Goal: Obtain resource: Obtain resource

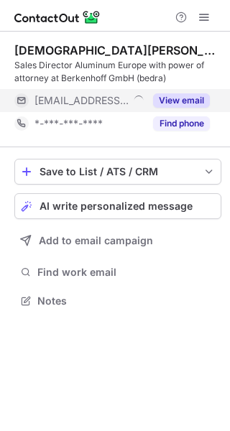
scroll to position [290, 230]
click at [180, 100] on button "View email" at bounding box center [181, 100] width 57 height 14
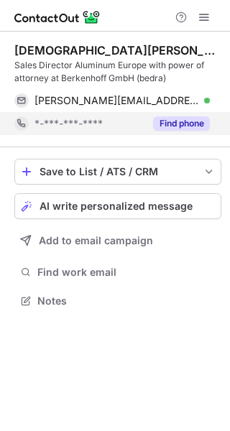
click at [187, 126] on button "Find phone" at bounding box center [181, 123] width 57 height 14
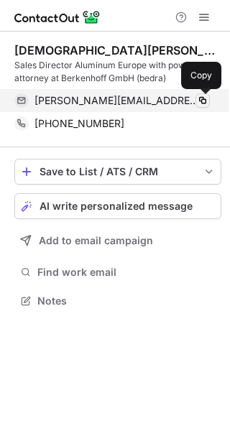
click at [204, 101] on span at bounding box center [202, 100] width 11 height 11
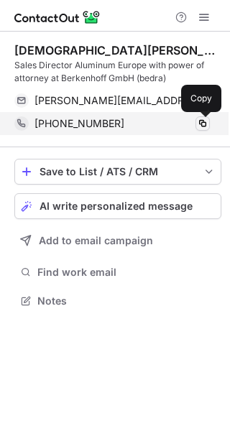
click at [202, 126] on span at bounding box center [202, 123] width 11 height 11
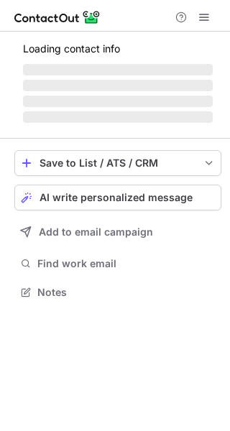
scroll to position [290, 230]
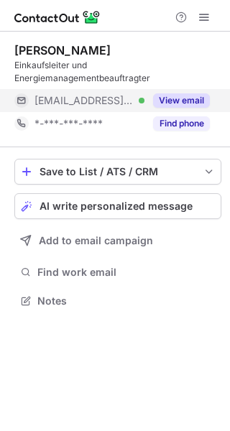
click at [192, 103] on button "View email" at bounding box center [181, 100] width 57 height 14
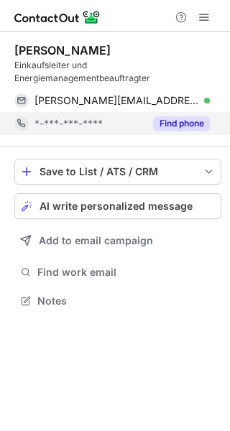
click at [180, 122] on button "Find phone" at bounding box center [181, 123] width 57 height 14
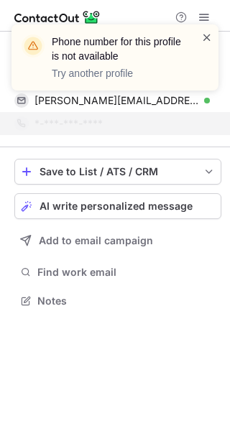
click at [208, 31] on span at bounding box center [206, 37] width 11 height 14
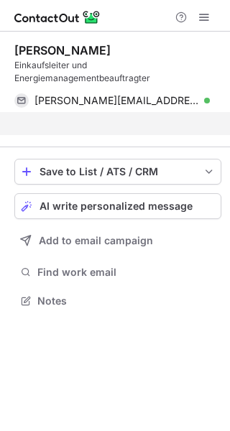
scroll to position [267, 230]
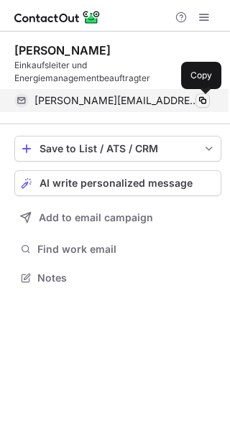
click at [200, 99] on span at bounding box center [202, 100] width 11 height 11
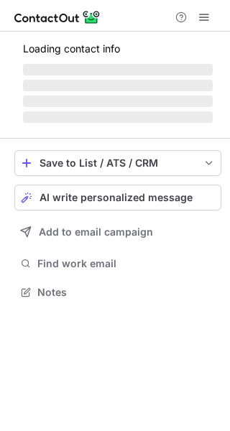
scroll to position [290, 230]
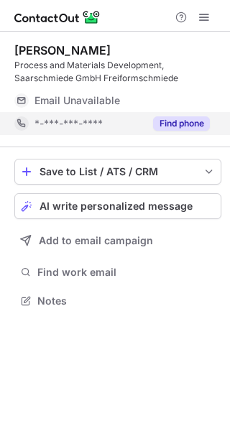
click at [190, 116] on button "Find phone" at bounding box center [181, 123] width 57 height 14
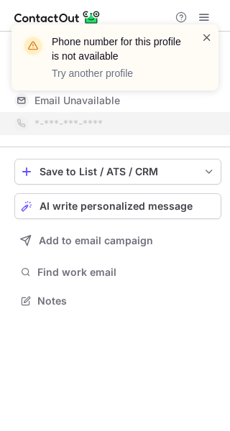
click at [208, 41] on span at bounding box center [206, 37] width 11 height 14
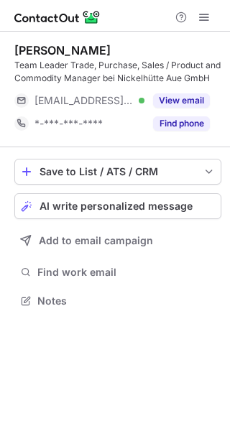
scroll to position [290, 230]
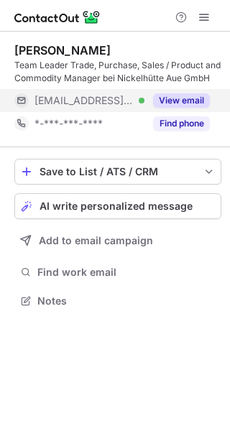
click at [183, 100] on button "View email" at bounding box center [181, 100] width 57 height 14
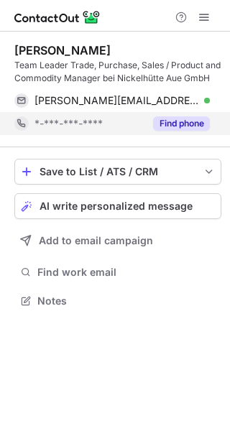
click at [189, 125] on button "Find phone" at bounding box center [181, 123] width 57 height 14
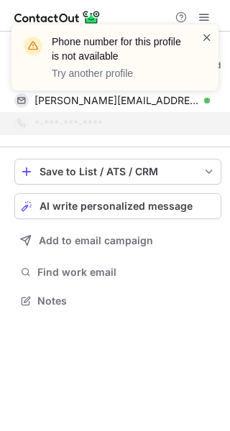
click at [208, 36] on span at bounding box center [206, 37] width 11 height 14
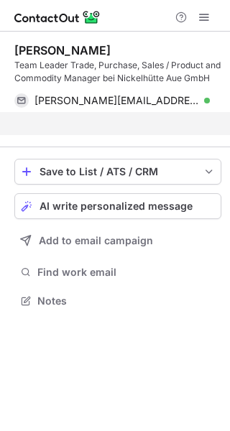
scroll to position [267, 230]
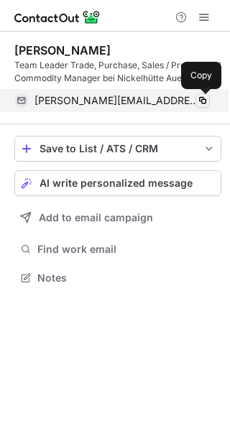
click at [206, 98] on span at bounding box center [202, 100] width 11 height 11
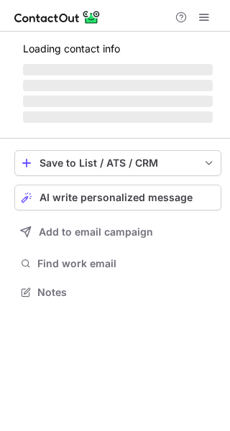
scroll to position [277, 230]
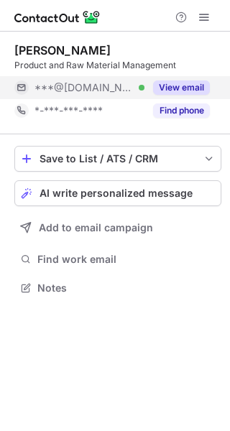
click at [167, 84] on button "View email" at bounding box center [181, 87] width 57 height 14
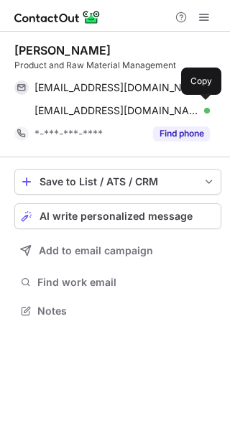
scroll to position [300, 230]
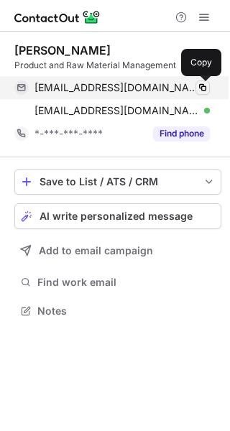
click at [203, 91] on span at bounding box center [202, 87] width 11 height 11
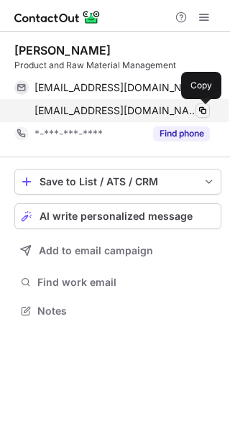
click at [199, 115] on span at bounding box center [202, 110] width 11 height 11
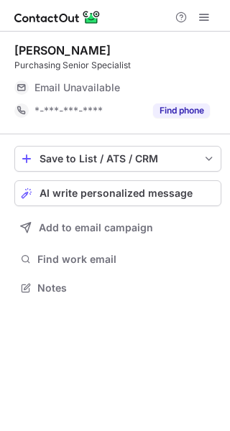
scroll to position [7, 7]
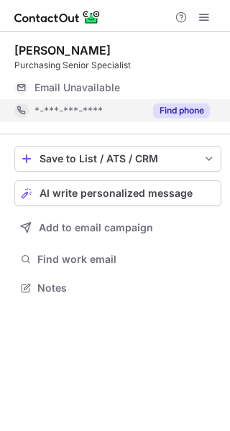
click at [170, 118] on div "Find phone" at bounding box center [176, 110] width 65 height 23
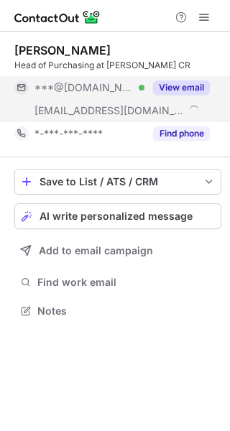
scroll to position [300, 230]
click at [190, 88] on button "View email" at bounding box center [181, 87] width 57 height 14
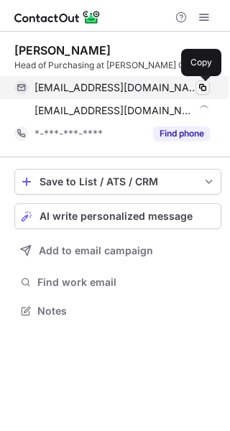
click at [200, 88] on span at bounding box center [202, 87] width 11 height 11
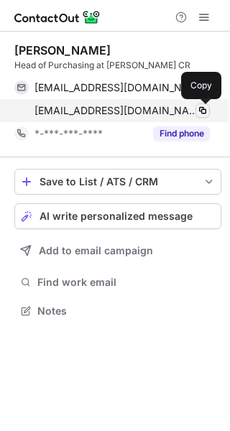
click at [203, 115] on span at bounding box center [202, 110] width 11 height 11
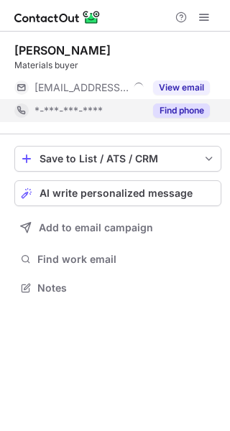
scroll to position [7, 7]
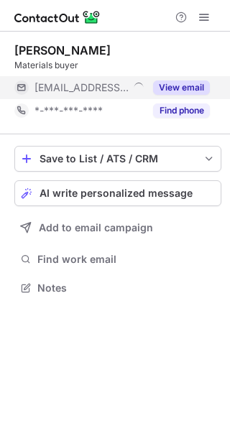
click at [193, 91] on button "View email" at bounding box center [181, 87] width 57 height 14
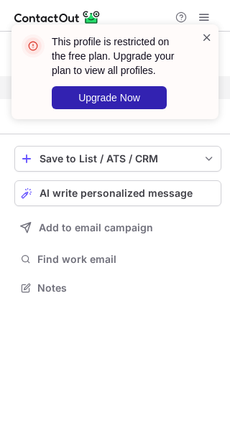
click at [207, 37] on span at bounding box center [206, 37] width 11 height 14
